Goal: Complete application form

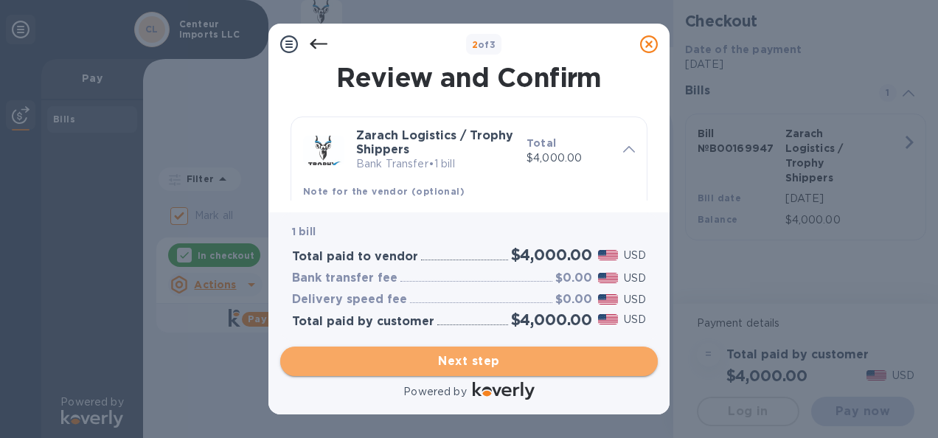
click at [470, 358] on span "Next step" at bounding box center [469, 362] width 354 height 18
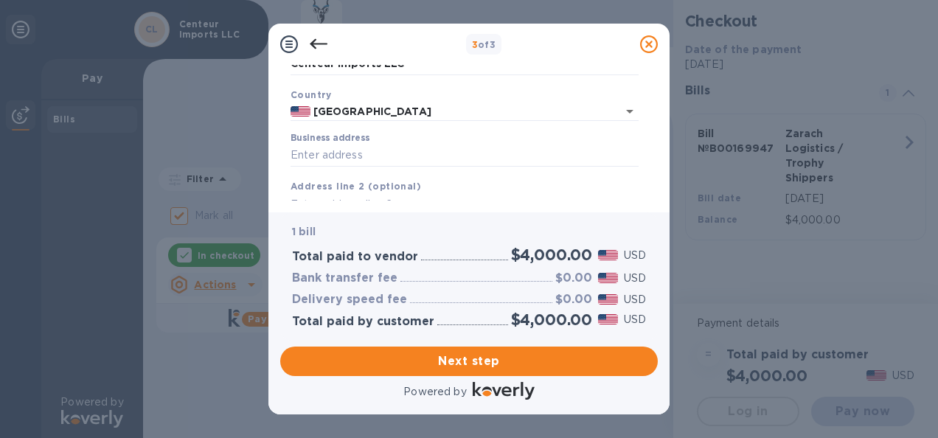
scroll to position [90, 0]
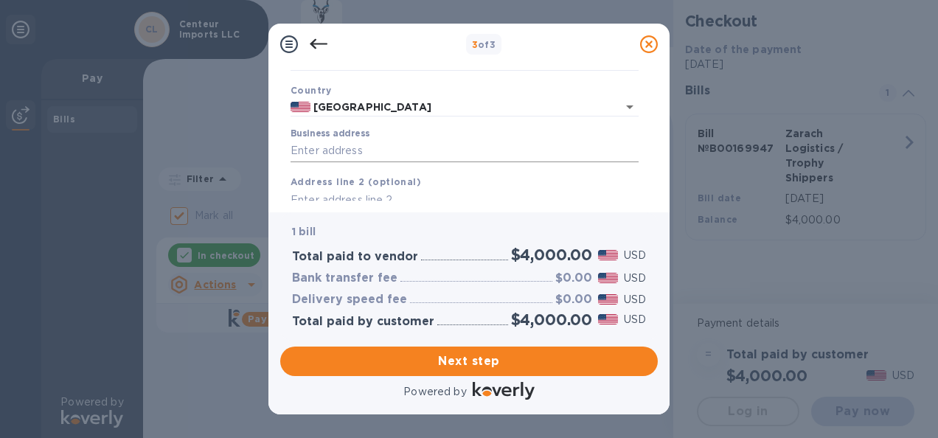
click at [366, 153] on input "Business address" at bounding box center [465, 151] width 348 height 22
type input "11 [PERSON_NAME]"
type input "Alstead"
type input "NH"
type input "03602"
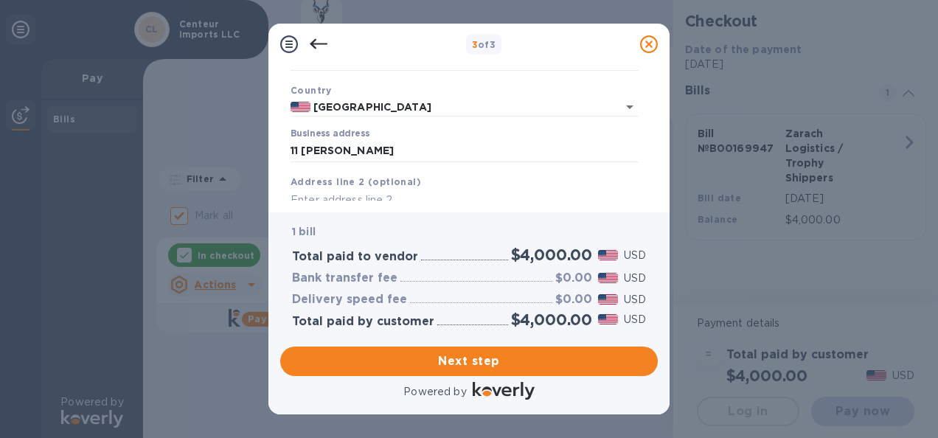
drag, startPoint x: 658, startPoint y: 104, endPoint x: 655, endPoint y: 119, distance: 15.8
click at [655, 119] on div "Business Information Legal business name Please provide the legal name that app…" at bounding box center [468, 139] width 401 height 148
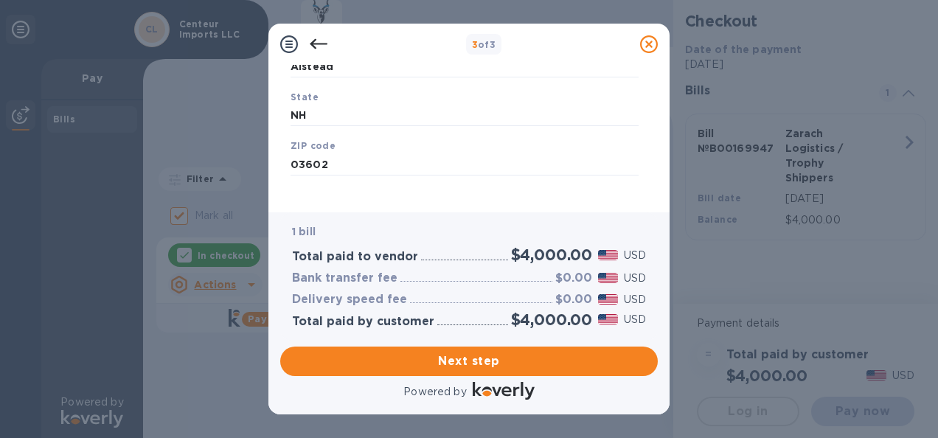
scroll to position [283, 0]
click at [479, 361] on span "Next step" at bounding box center [469, 362] width 354 height 18
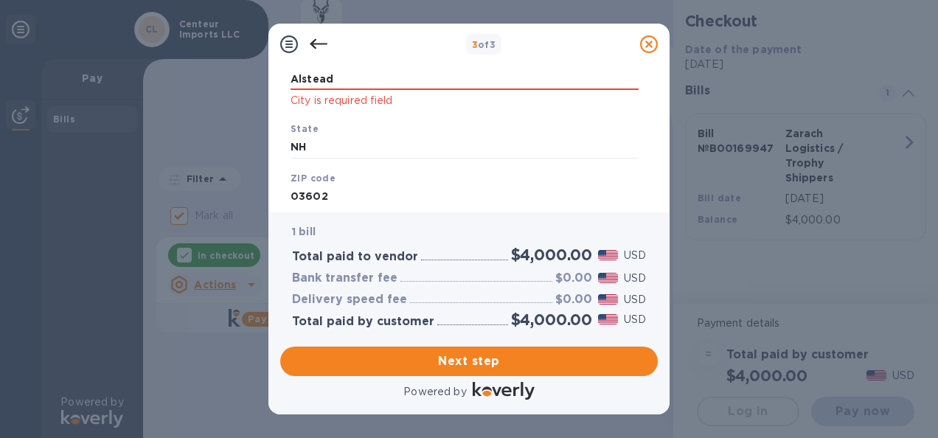
scroll to position [246, 0]
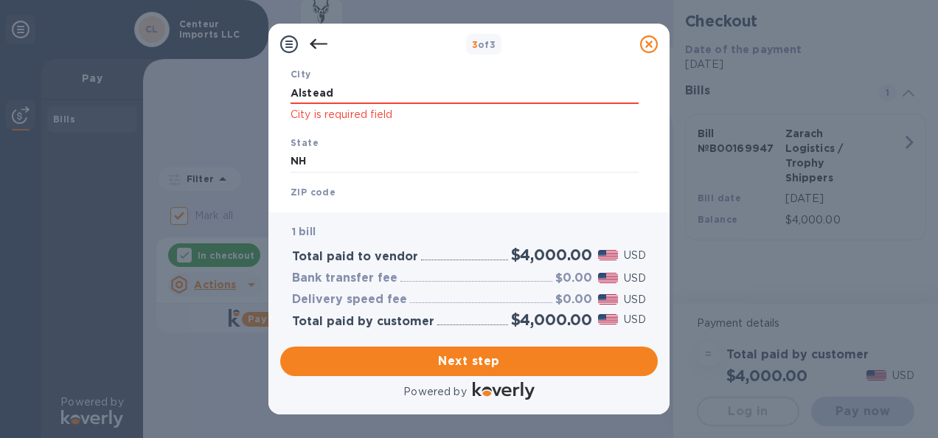
click at [378, 108] on p "City is required field" at bounding box center [465, 114] width 348 height 17
click at [367, 94] on input "Alstead" at bounding box center [465, 93] width 348 height 22
type input "Alstead"
click at [352, 151] on input "NH" at bounding box center [465, 161] width 348 height 22
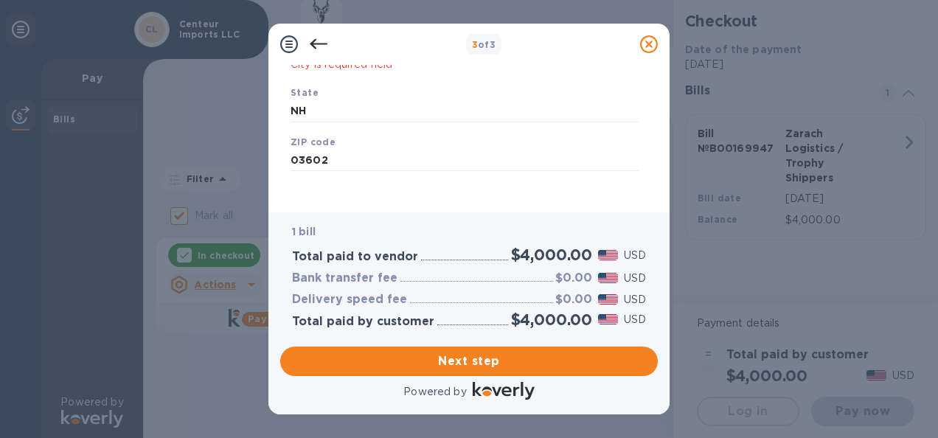
scroll to position [303, 0]
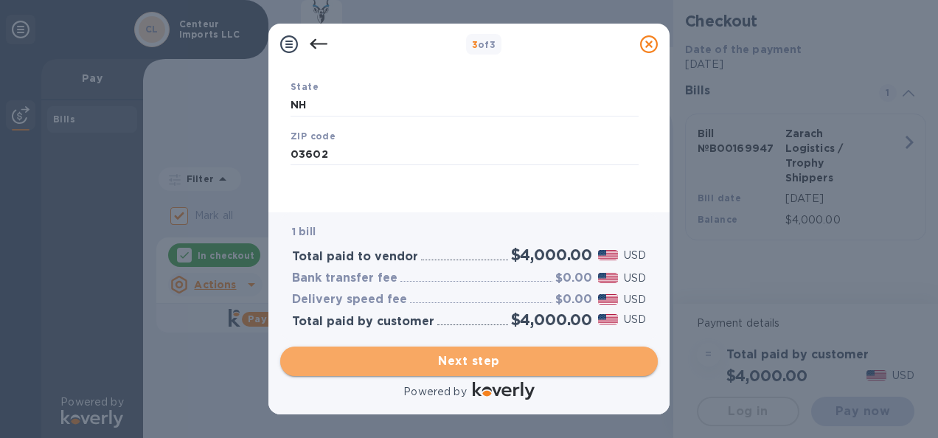
click at [476, 359] on span "Next step" at bounding box center [469, 362] width 354 height 18
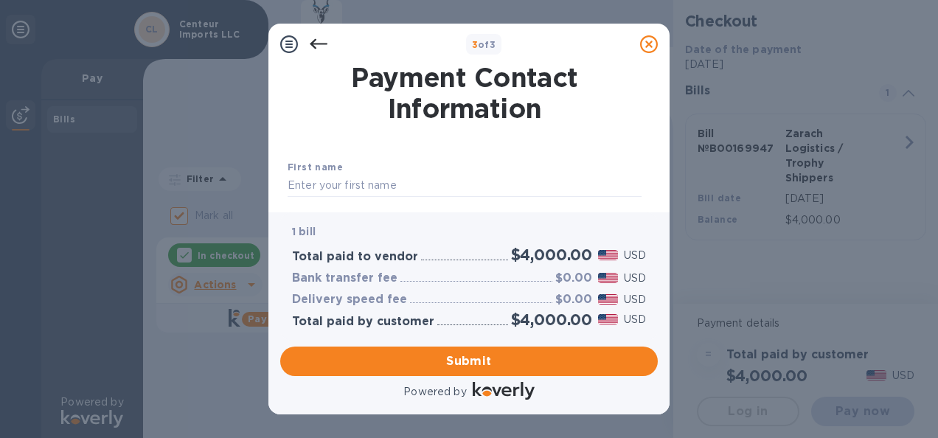
scroll to position [74, 0]
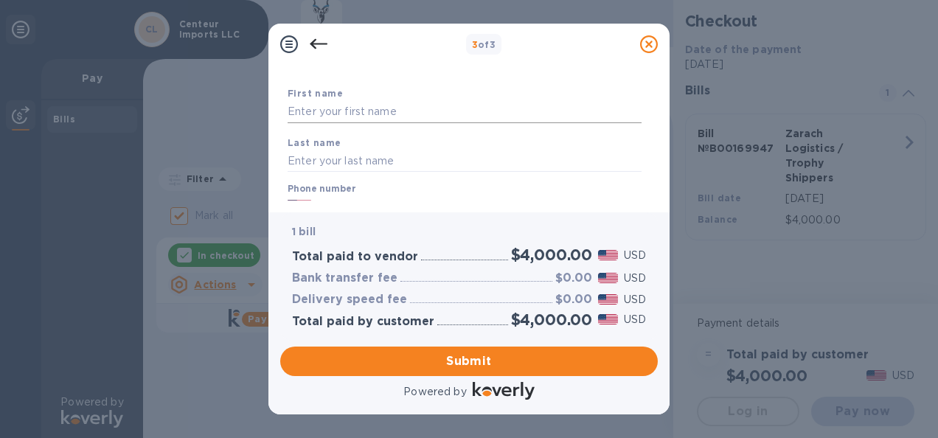
click at [378, 113] on input "text" at bounding box center [465, 112] width 354 height 22
type input "[PERSON_NAME]"
type input "Green"
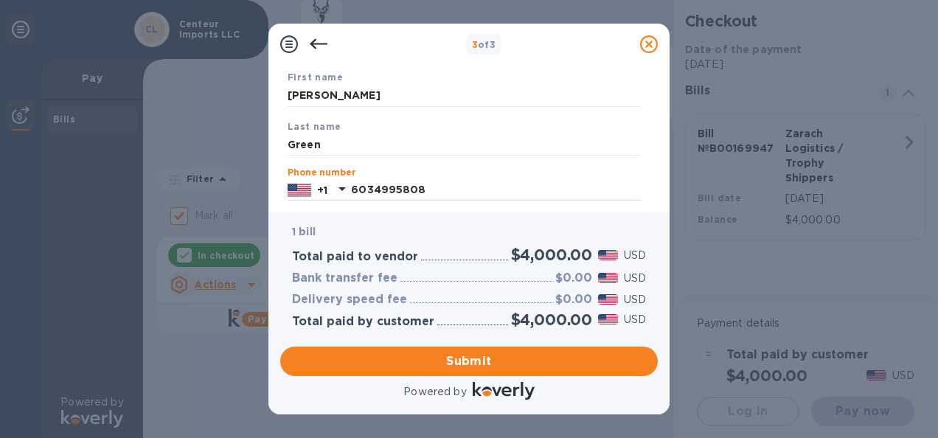
type input "6034995808"
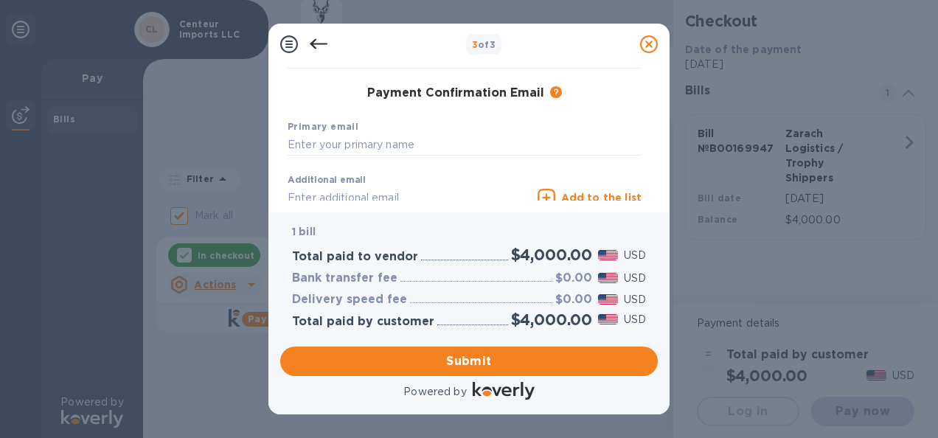
scroll to position [226, 0]
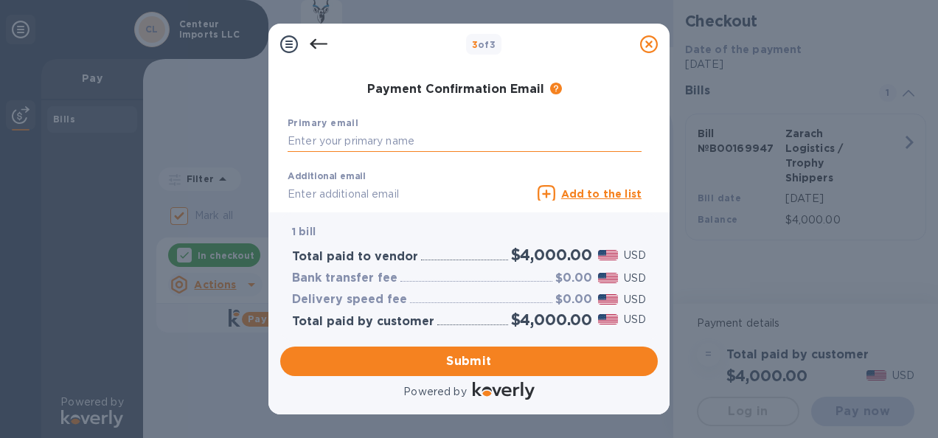
click at [429, 140] on input "text" at bounding box center [465, 142] width 354 height 22
type input "[EMAIL_ADDRESS][DOMAIN_NAME]"
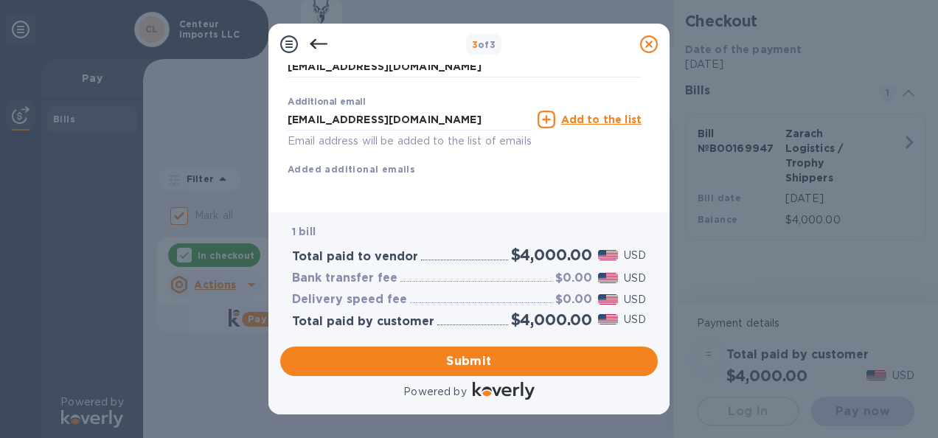
scroll to position [319, 0]
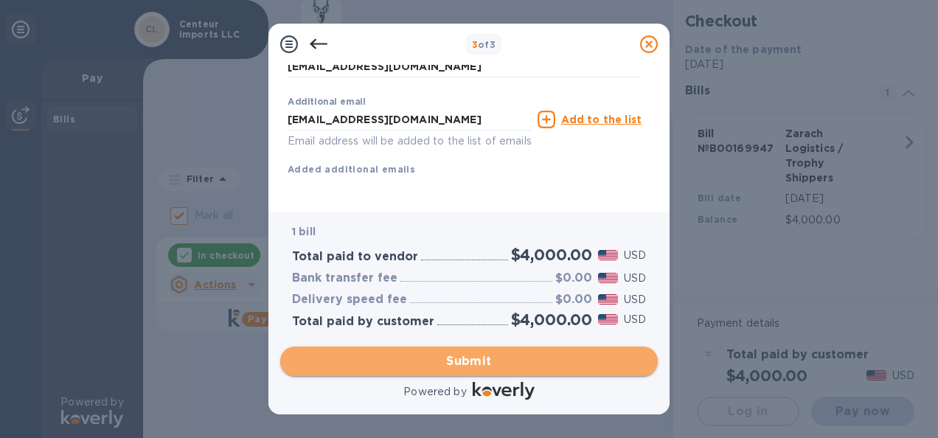
click at [474, 362] on span "Submit" at bounding box center [469, 362] width 354 height 18
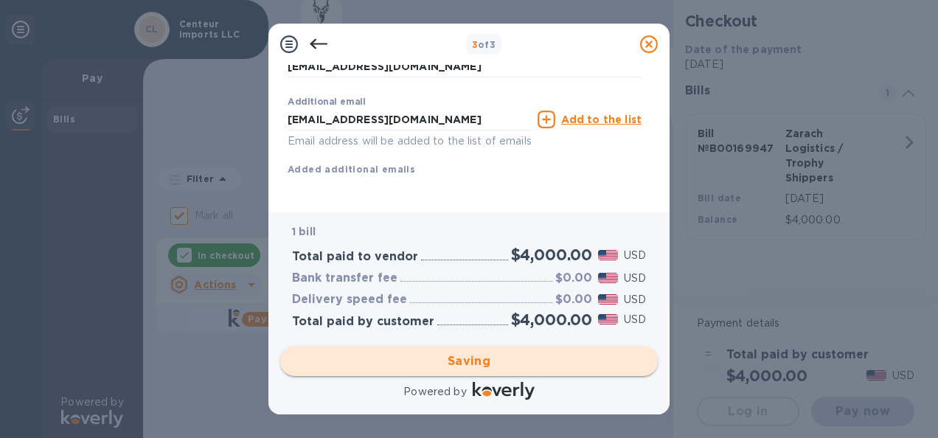
checkbox input "false"
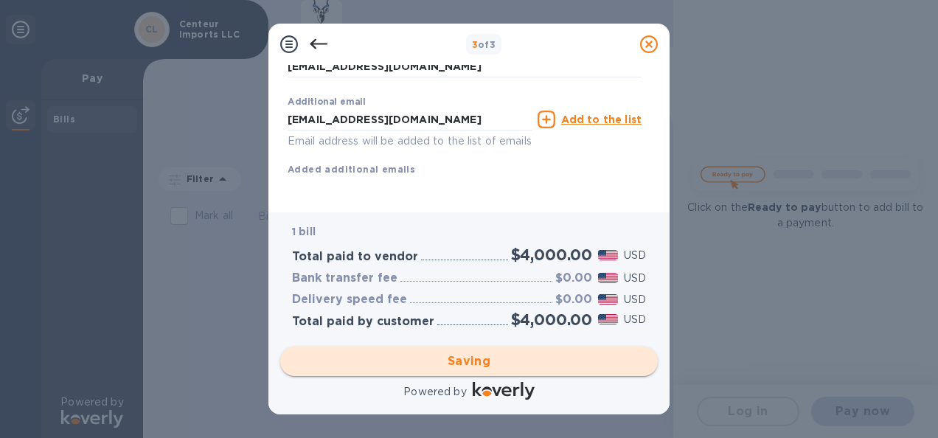
scroll to position [60, 0]
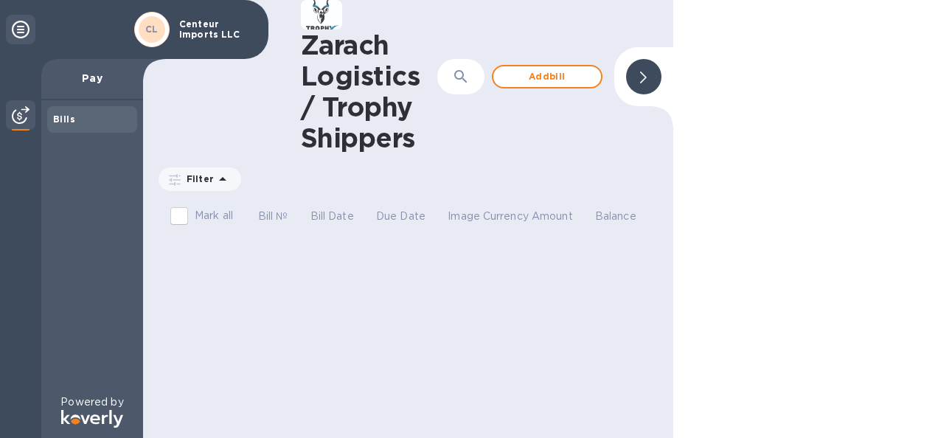
click at [153, 31] on b "CL" at bounding box center [151, 29] width 13 height 11
click at [16, 27] on icon at bounding box center [21, 30] width 18 height 18
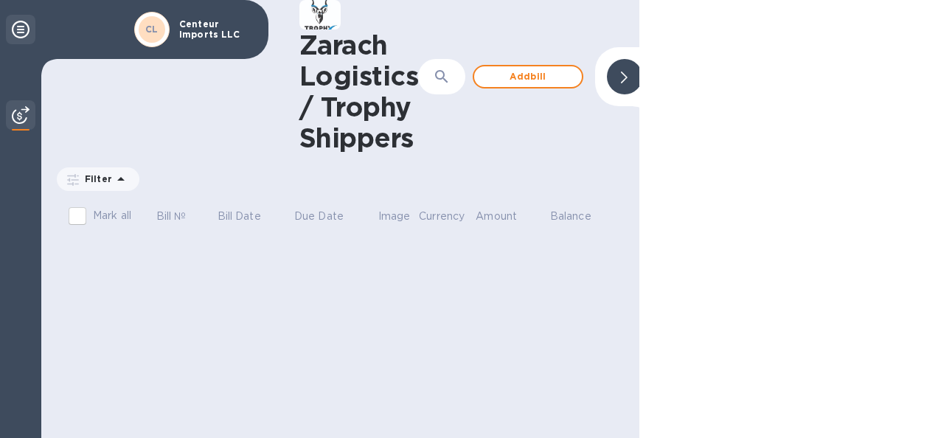
click at [16, 27] on icon at bounding box center [21, 30] width 18 height 18
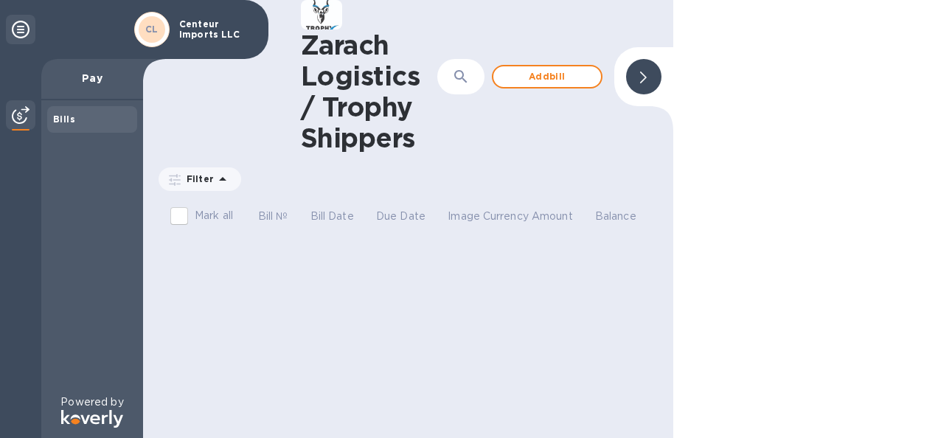
click at [157, 27] on b "CL" at bounding box center [151, 29] width 13 height 11
